Goal: Task Accomplishment & Management: Use online tool/utility

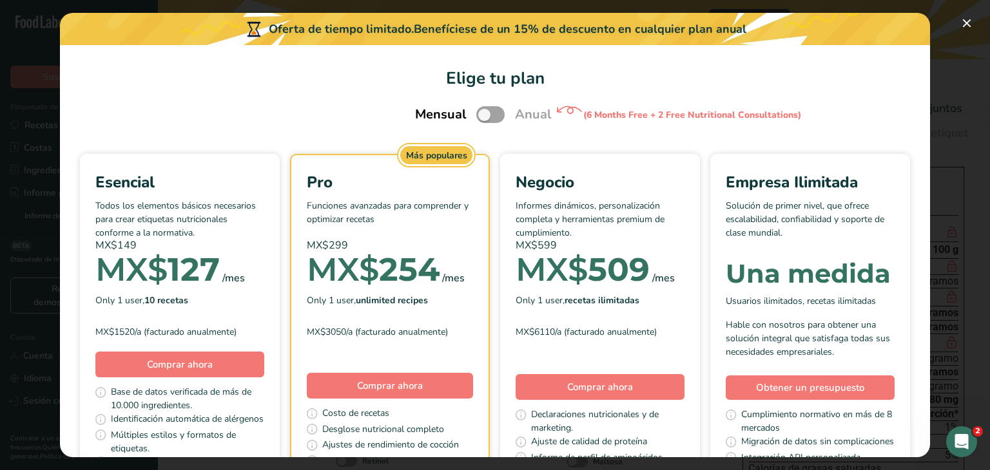
scroll to position [127, 0]
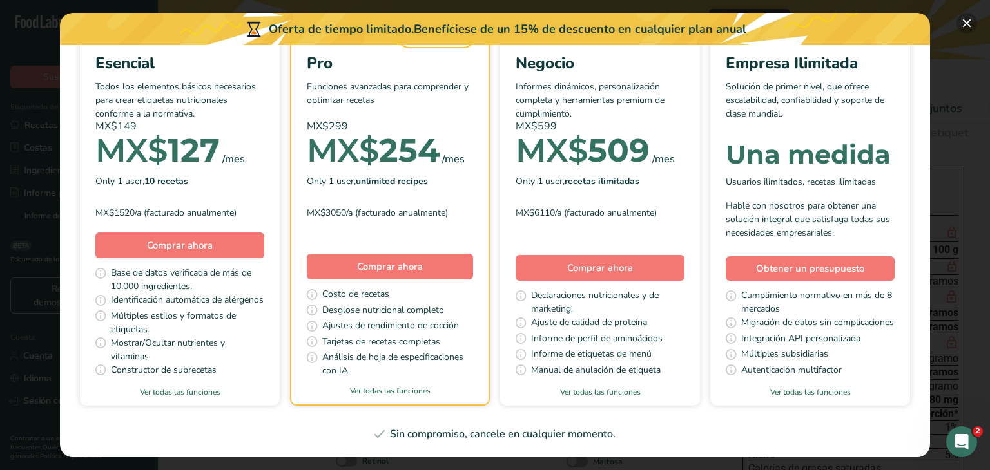
click at [965, 24] on button "Elige tu plan de precios modal" at bounding box center [966, 23] width 21 height 21
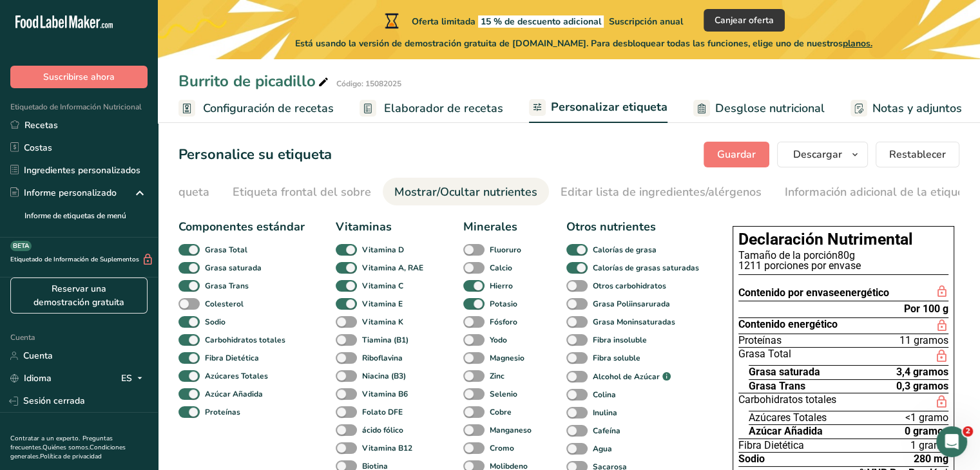
scroll to position [0, 0]
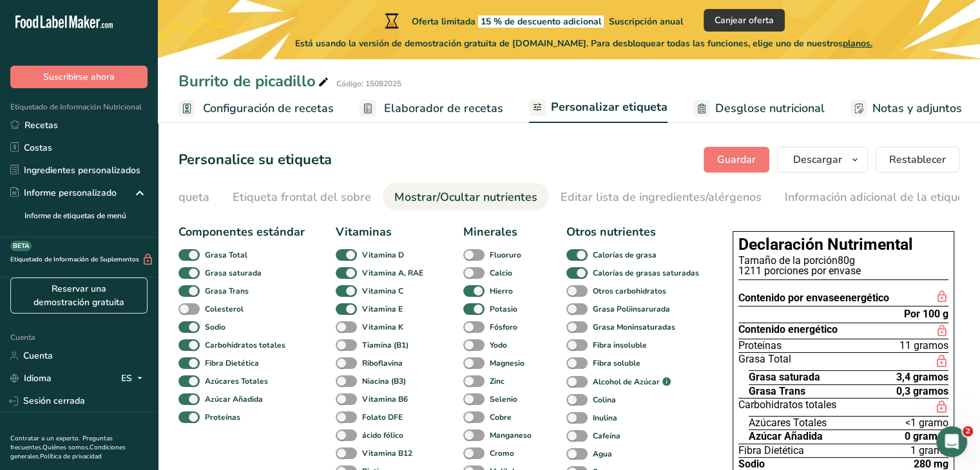
drag, startPoint x: 747, startPoint y: 109, endPoint x: 750, endPoint y: 119, distance: 10.8
click at [748, 108] on font "Desglose nutricional" at bounding box center [770, 108] width 110 height 15
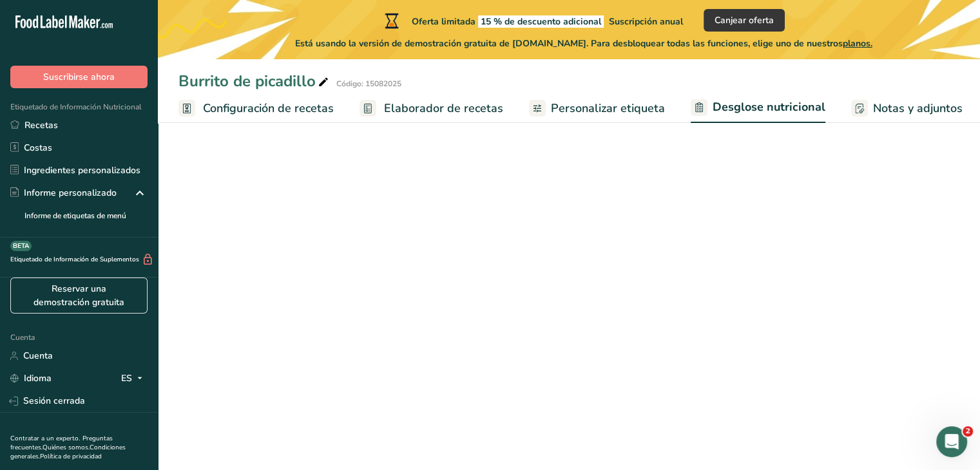
select select "Calories"
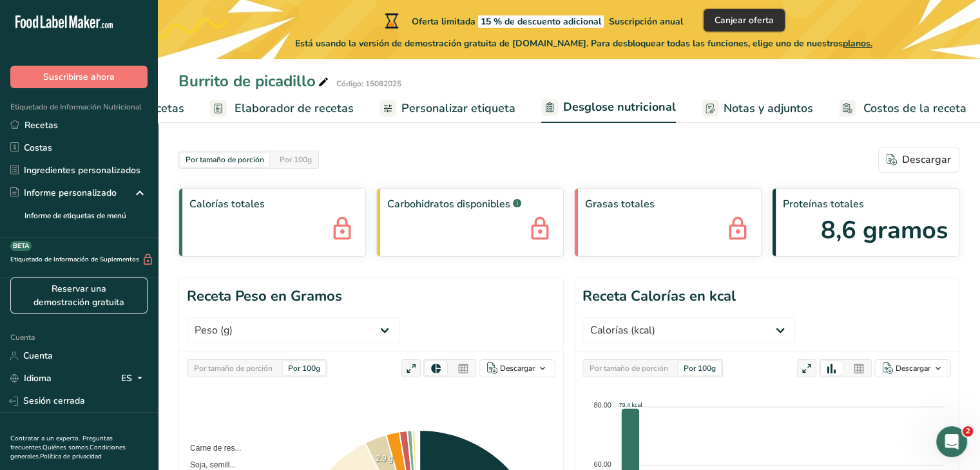
click at [771, 24] on font "Canjear oferta" at bounding box center [744, 20] width 59 height 12
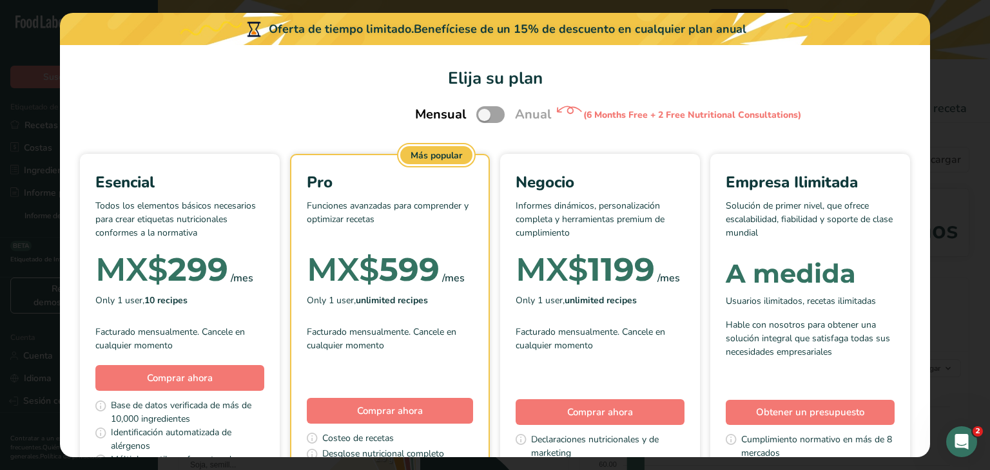
scroll to position [0, 139]
click at [485, 116] on span "Elige tu plan de precios modal" at bounding box center [490, 114] width 28 height 16
click at [485, 116] on input "Elige tu plan de precios modal" at bounding box center [480, 115] width 8 height 8
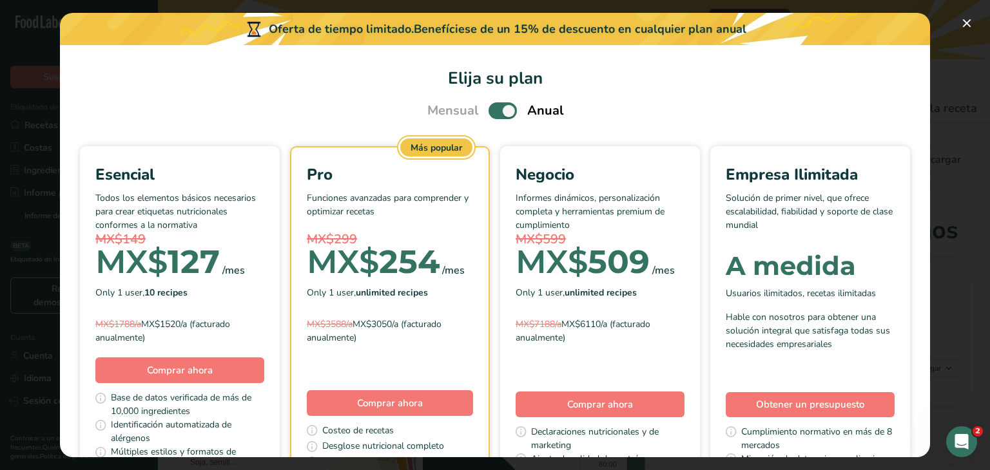
click at [505, 111] on span "Elige tu plan de precios modal" at bounding box center [502, 110] width 28 height 16
click at [497, 111] on input "Elige tu plan de precios modal" at bounding box center [492, 111] width 8 height 8
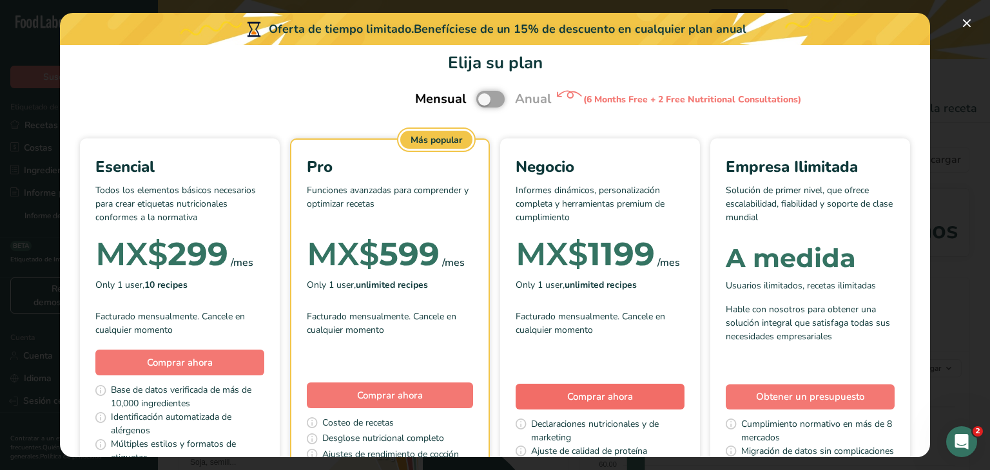
scroll to position [0, 0]
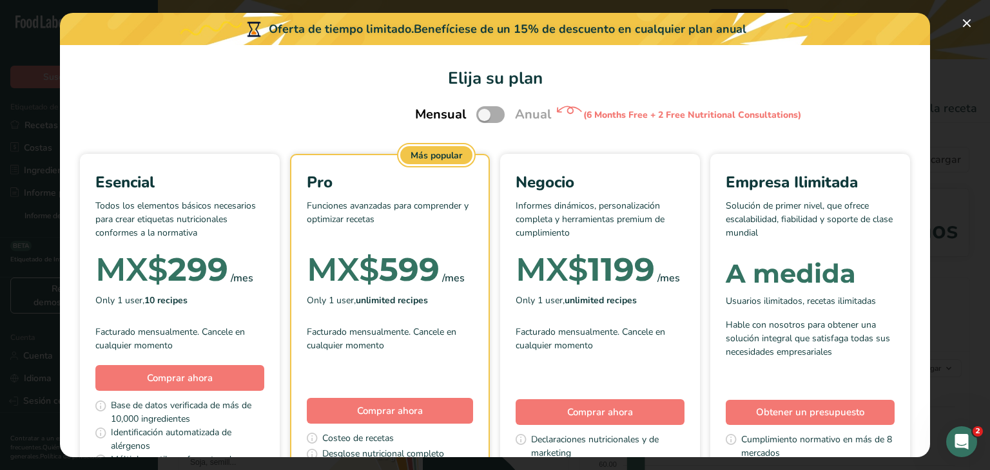
click at [485, 116] on span "Elige tu plan de precios modal" at bounding box center [490, 114] width 28 height 16
click at [485, 116] on input "Elige tu plan de precios modal" at bounding box center [480, 115] width 8 height 8
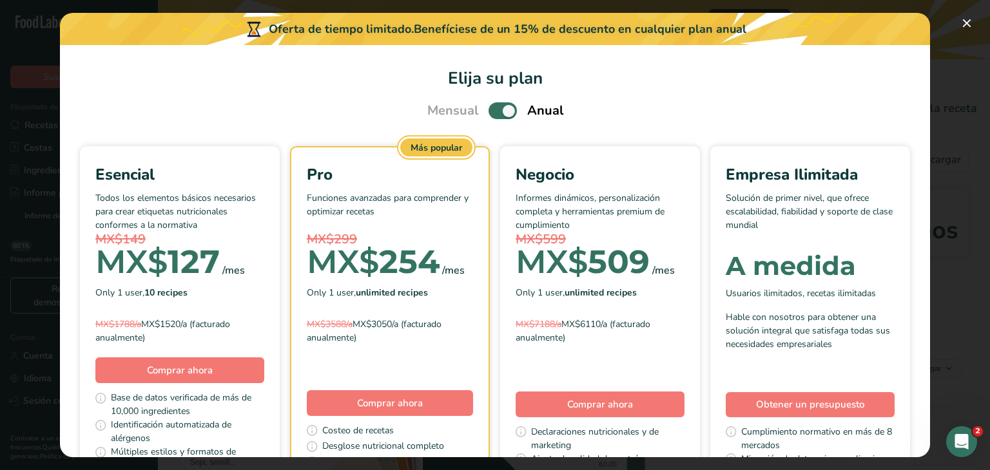
click at [501, 111] on span "Elige tu plan de precios modal" at bounding box center [502, 110] width 28 height 16
click at [497, 111] on input "Elige tu plan de precios modal" at bounding box center [492, 111] width 8 height 8
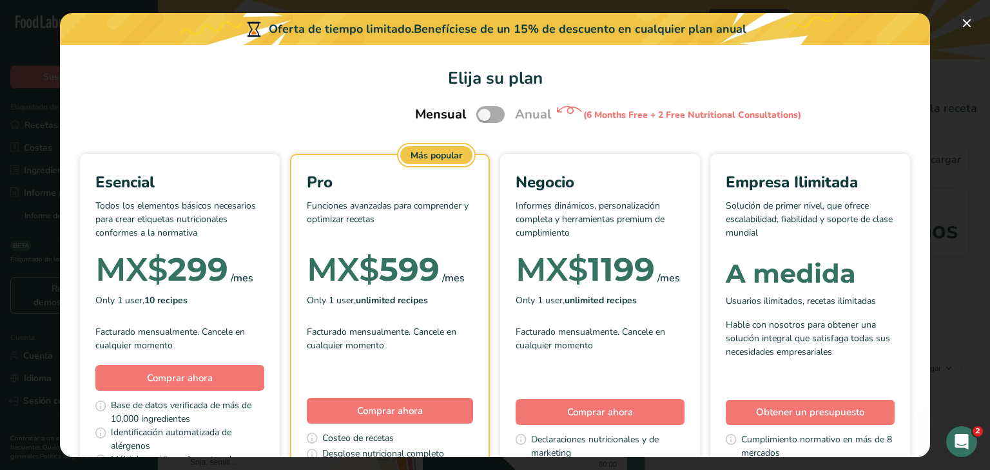
click at [479, 121] on span "Elige tu plan de precios modal" at bounding box center [490, 114] width 28 height 16
click at [479, 119] on input "Elige tu plan de precios modal" at bounding box center [480, 115] width 8 height 8
checkbox input "true"
